Goal: Task Accomplishment & Management: Manage account settings

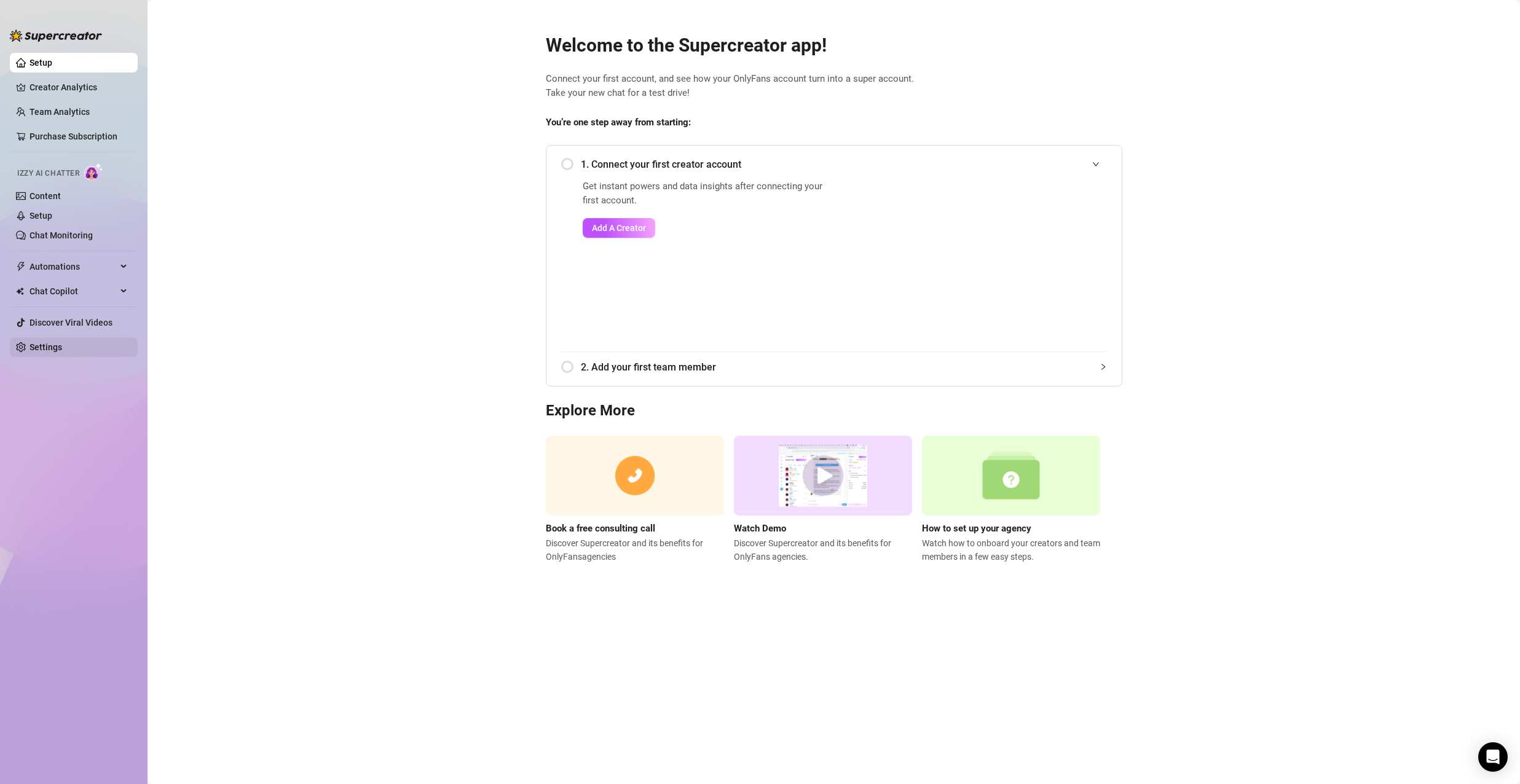
click at [48, 346] on link "Settings" at bounding box center [46, 347] width 33 height 10
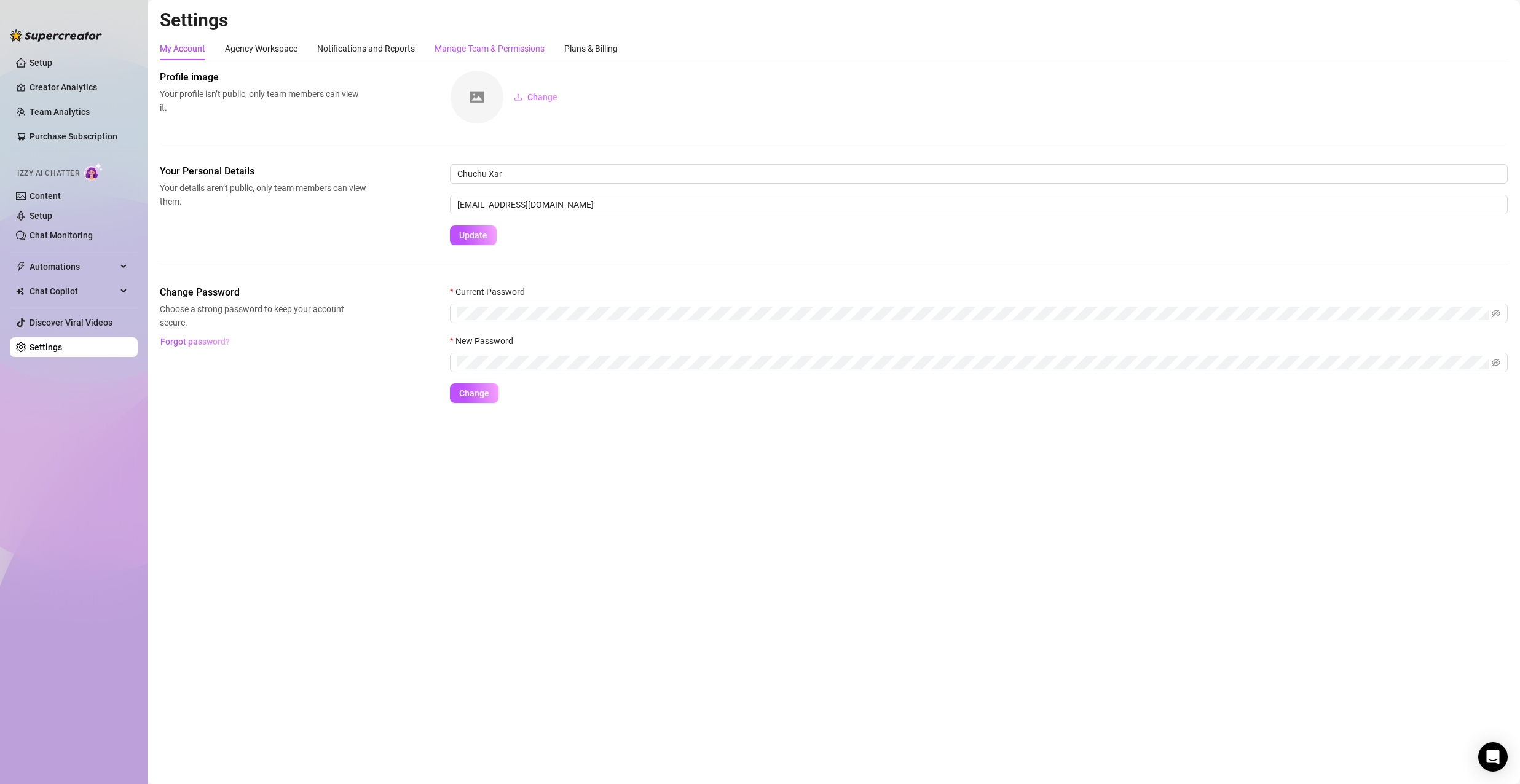
click at [470, 45] on div "Manage Team & Permissions" at bounding box center [490, 48] width 110 height 13
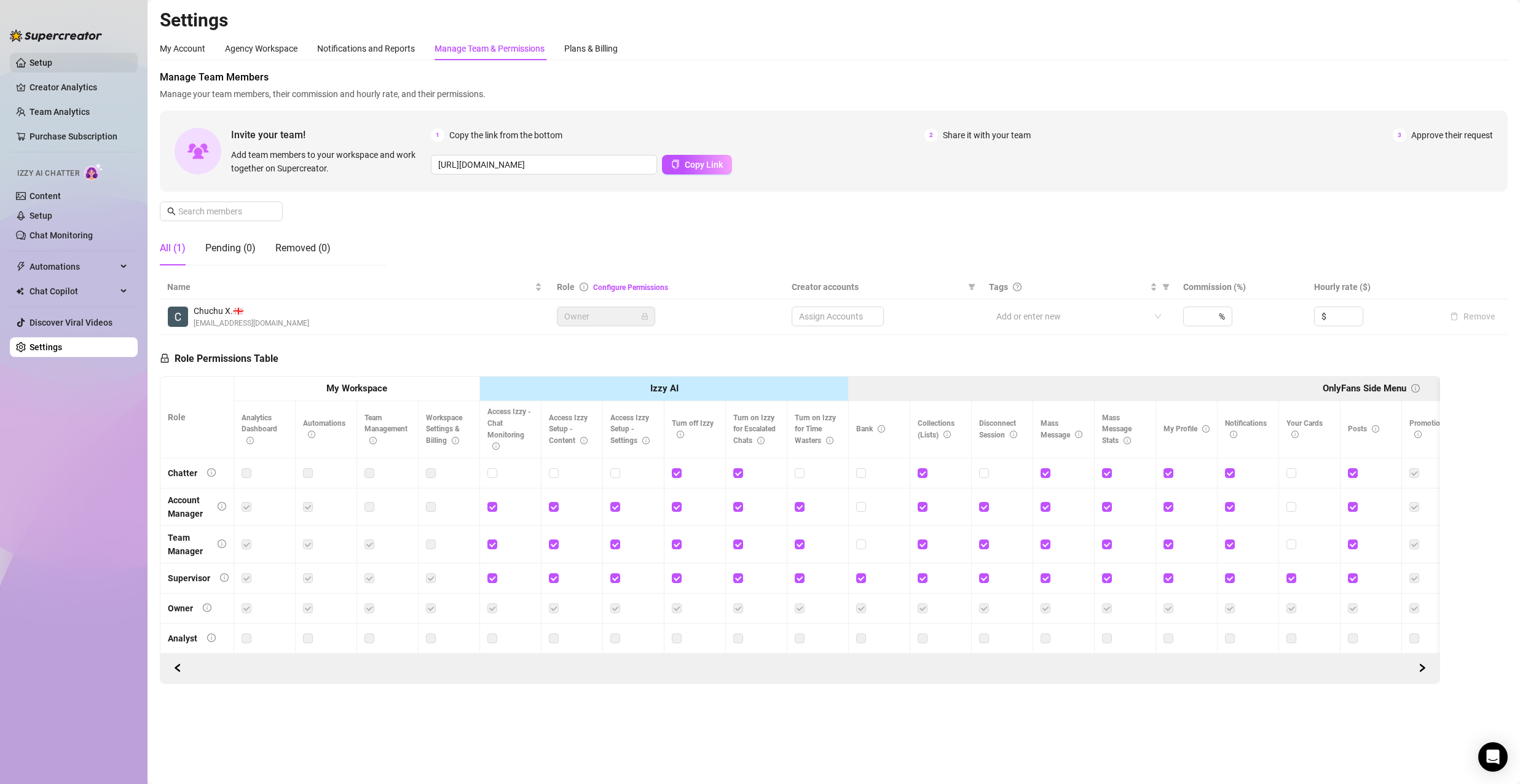
click at [52, 63] on link "Setup" at bounding box center [41, 62] width 23 height 10
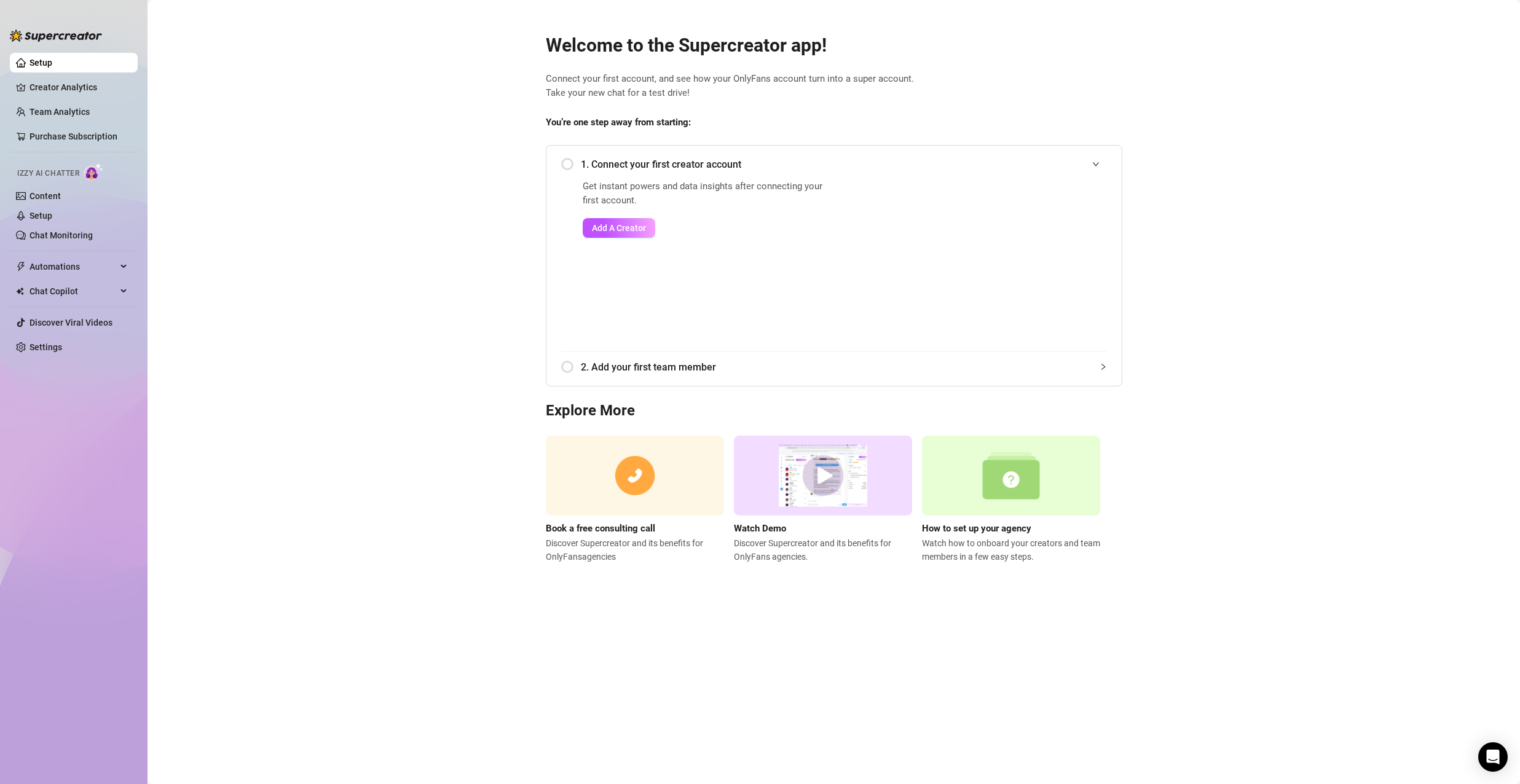
click at [1446, 159] on main "Welcome to the Supercreator app! Connect your first account, and see how your O…" at bounding box center [833, 392] width 1372 height 784
click at [618, 221] on button "Add A Creator" at bounding box center [619, 228] width 73 height 19
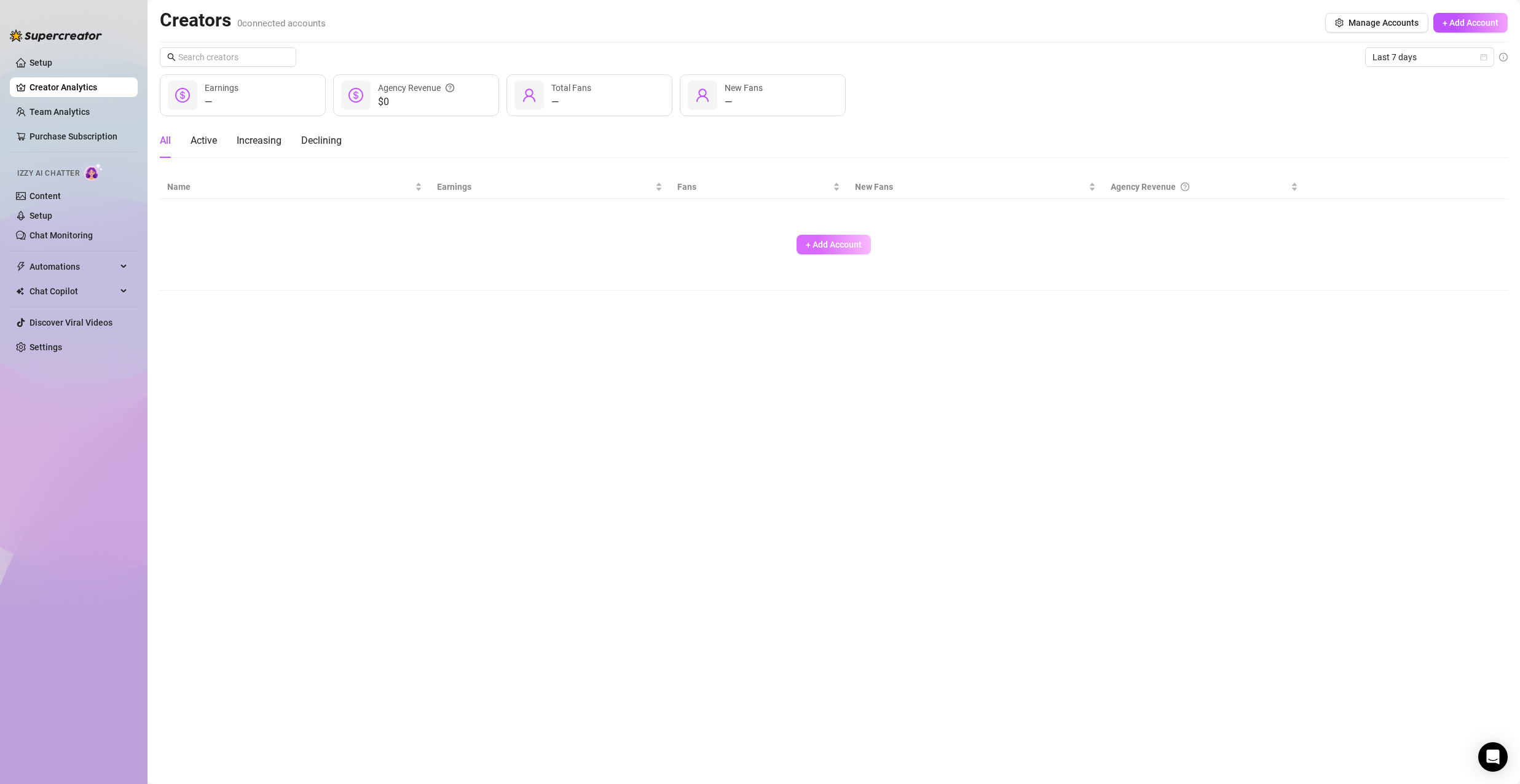
click at [836, 249] on span "+ Add Account" at bounding box center [833, 244] width 56 height 10
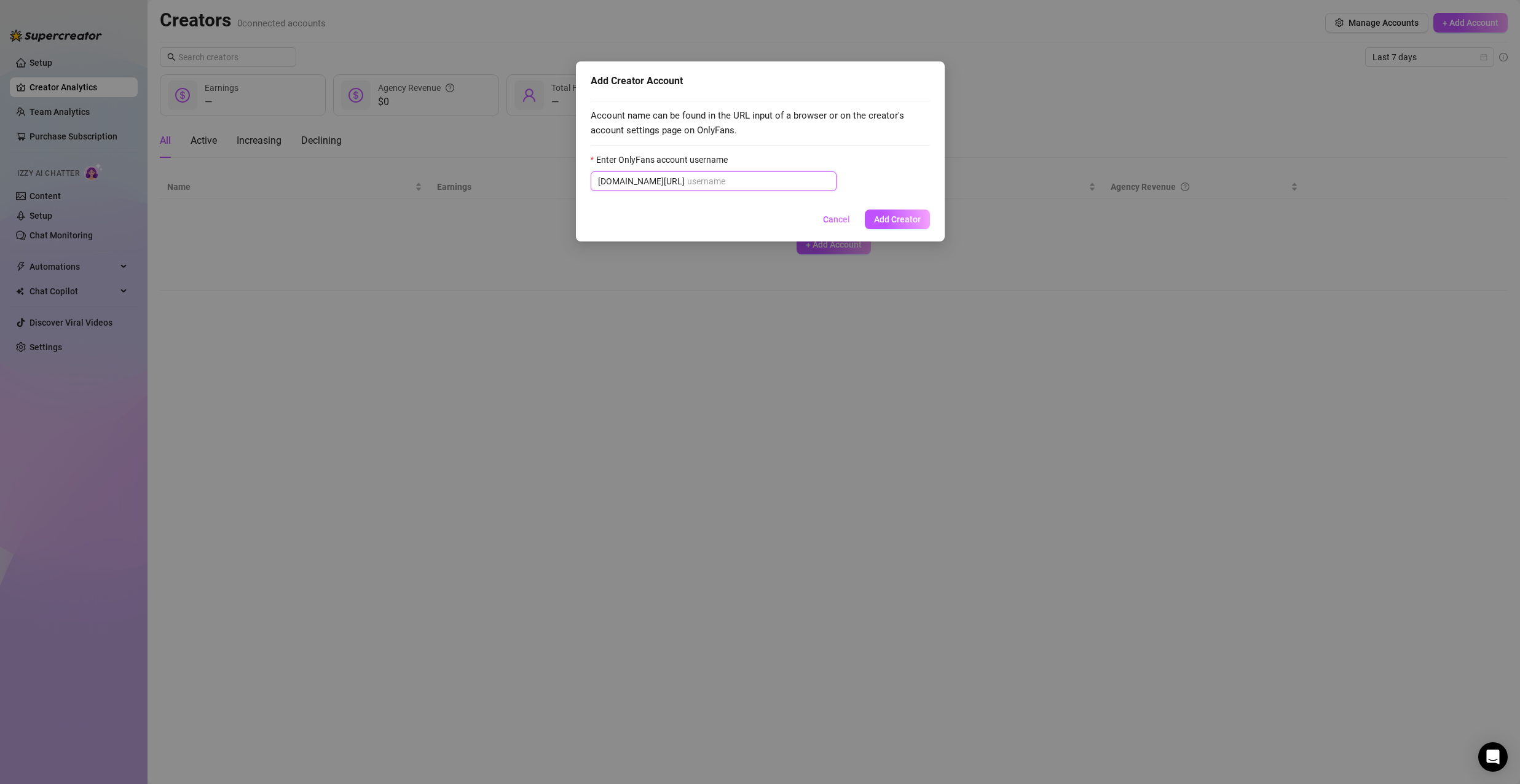
click at [676, 176] on span "onlyfans.com/" at bounding box center [714, 181] width 246 height 19
click at [687, 176] on input "Enter OnlyFans account username" at bounding box center [757, 181] width 142 height 13
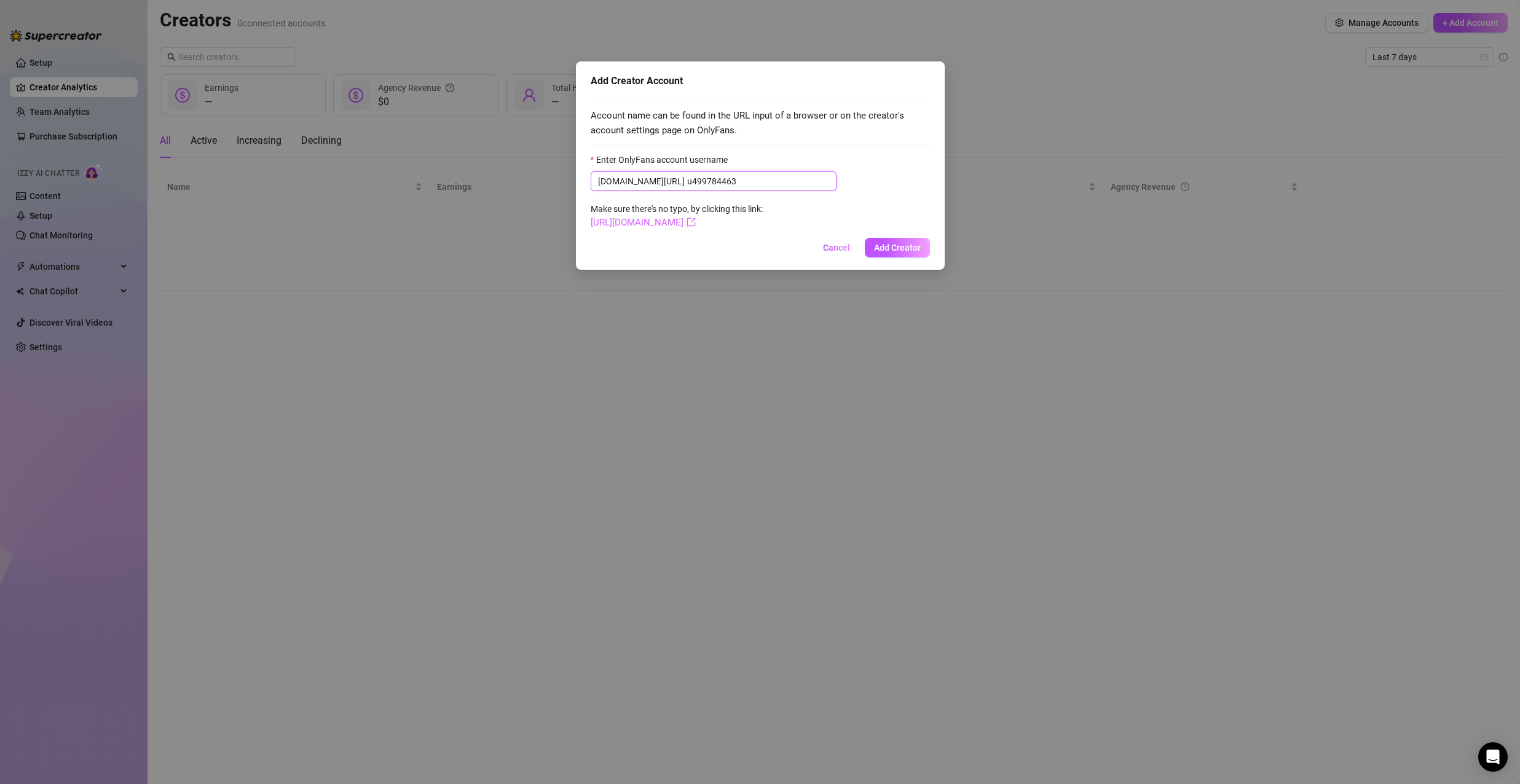
type input "u499784463"
click at [872, 247] on button "Add Creator" at bounding box center [897, 247] width 65 height 19
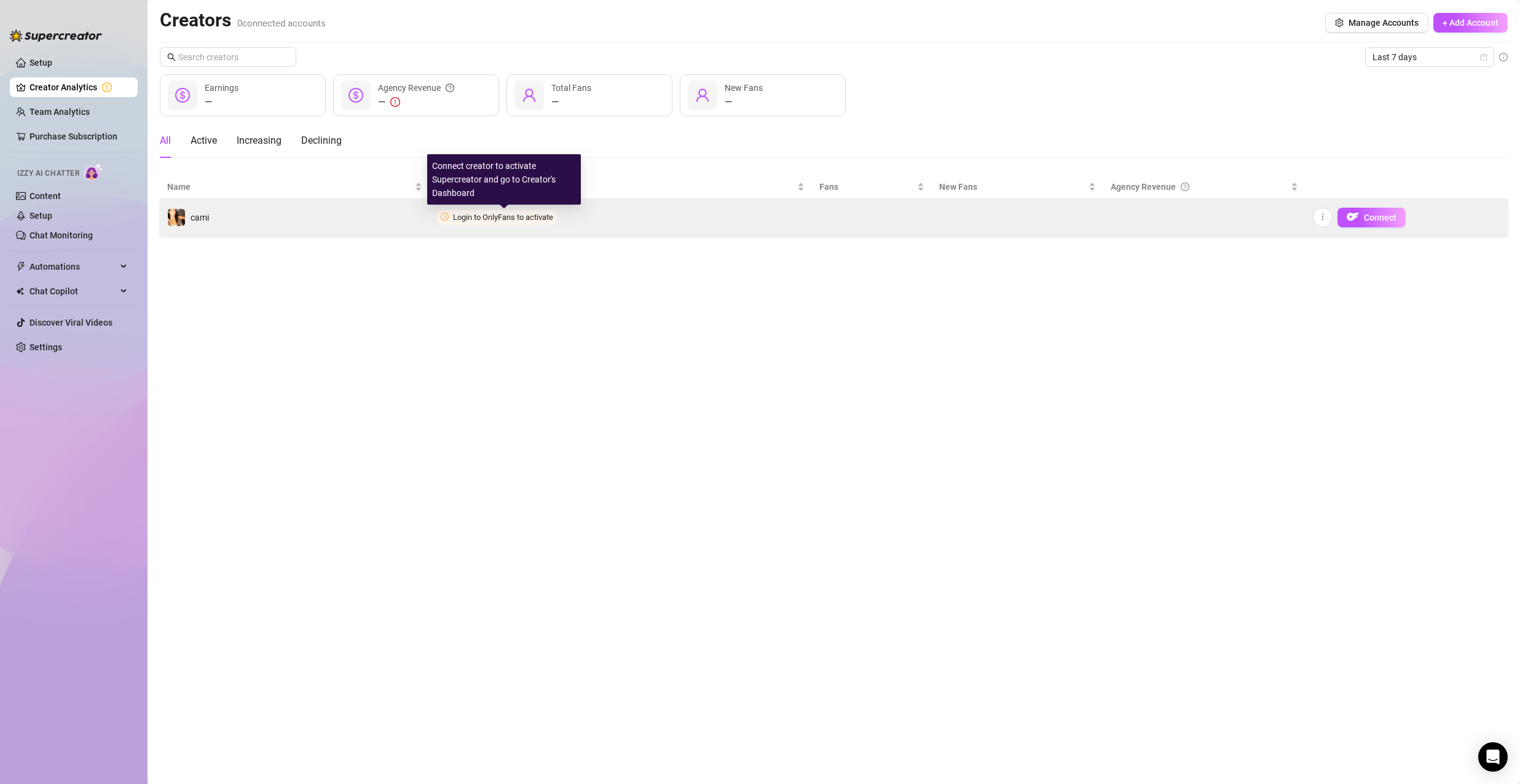
click at [508, 219] on span "Login to OnlyFans to activate" at bounding box center [502, 217] width 100 height 9
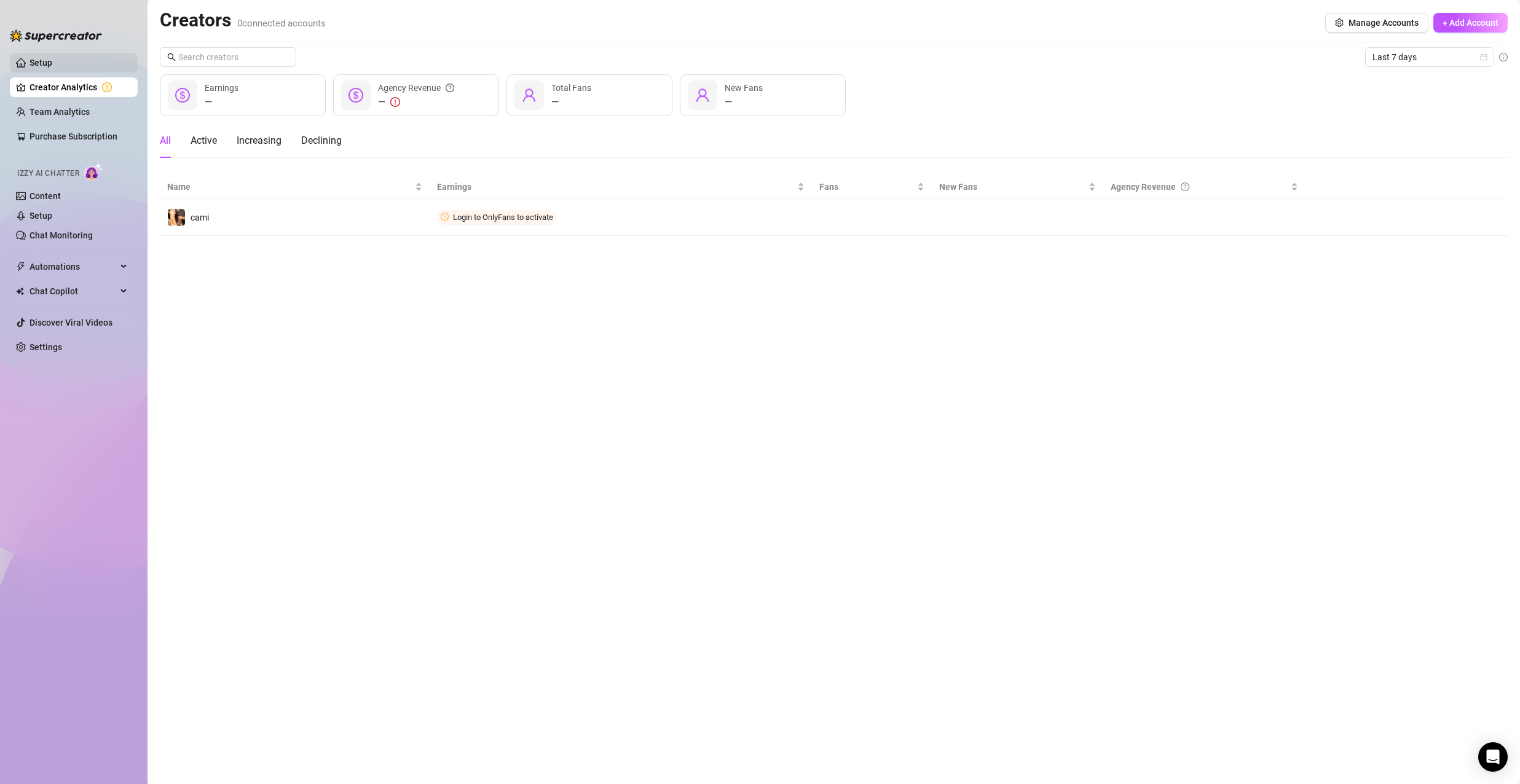
click at [52, 62] on link "Setup" at bounding box center [41, 62] width 23 height 10
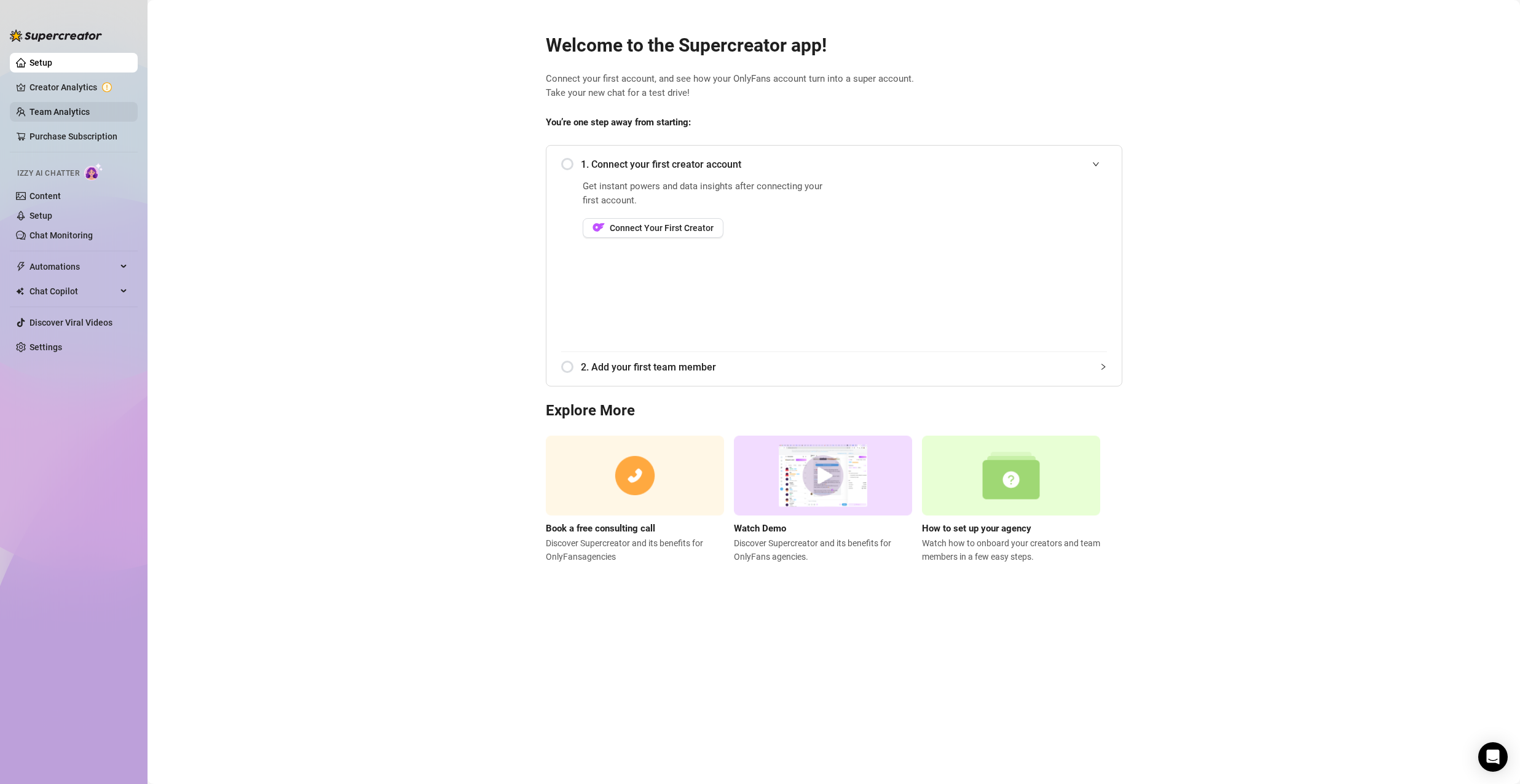
click at [77, 107] on link "Team Analytics" at bounding box center [59, 111] width 60 height 10
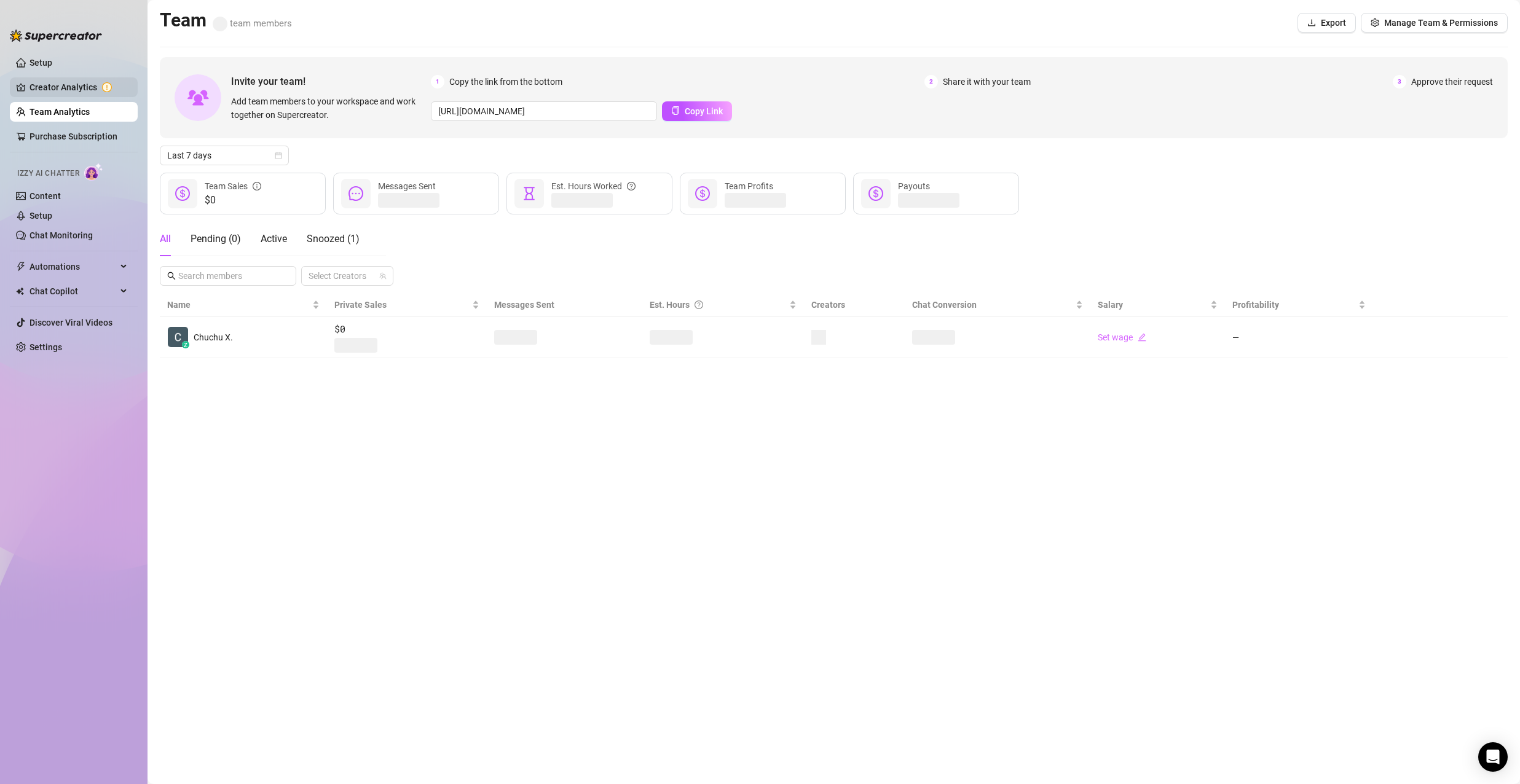
click at [74, 90] on link "Creator Analytics" at bounding box center [79, 87] width 98 height 19
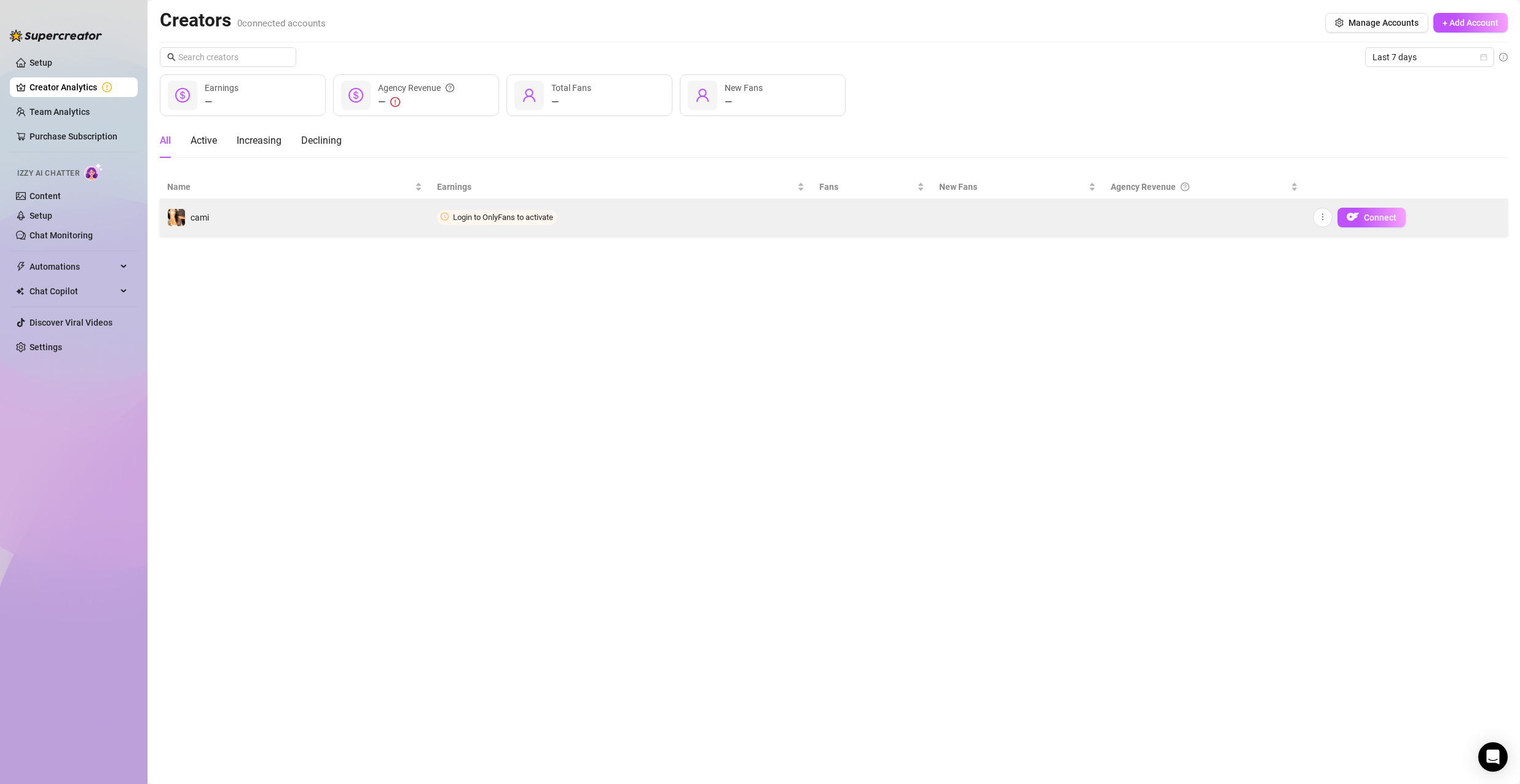
click at [518, 215] on span "Login to OnlyFans to activate" at bounding box center [502, 217] width 100 height 9
click at [481, 216] on span "Login to OnlyFans to activate" at bounding box center [502, 217] width 100 height 9
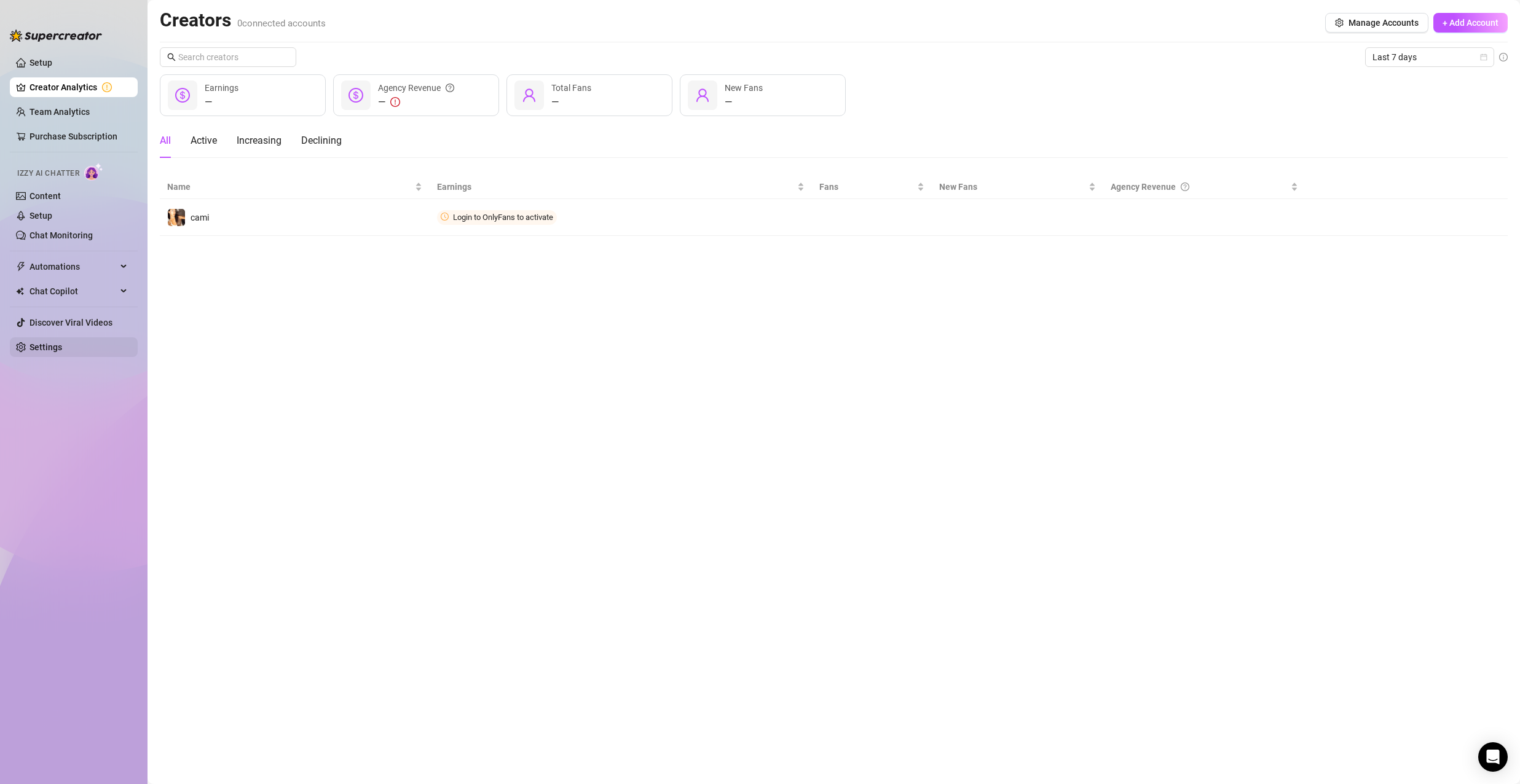
click at [55, 343] on link "Settings" at bounding box center [46, 347] width 33 height 10
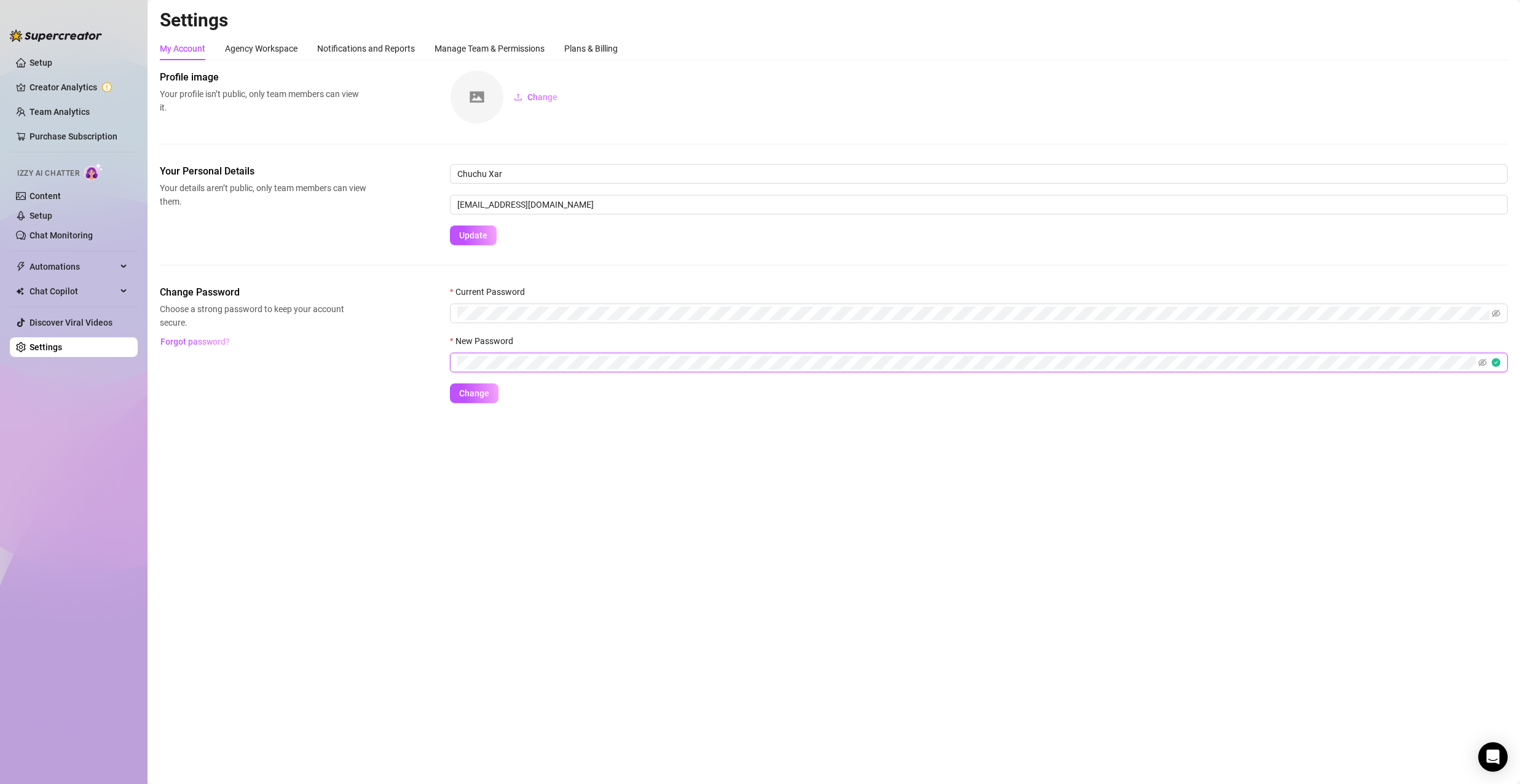
click at [382, 360] on div "Change Password Choose a strong password to keep your account secure. Forgot pa…" at bounding box center [833, 344] width 1348 height 118
click at [1481, 363] on icon "eye-invisible" at bounding box center [1483, 363] width 9 height 7
click at [495, 394] on button "Change" at bounding box center [473, 393] width 48 height 19
